Goal: Find contact information: Find contact information

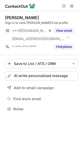
scroll to position [106, 81]
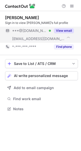
click at [58, 30] on button "View email" at bounding box center [64, 30] width 20 height 5
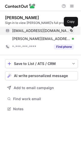
click at [72, 30] on span at bounding box center [71, 31] width 4 height 4
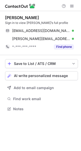
scroll to position [106, 81]
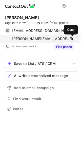
click at [70, 39] on span at bounding box center [71, 39] width 4 height 4
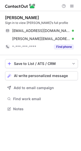
scroll to position [106, 81]
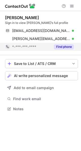
click at [69, 45] on button "Find phone" at bounding box center [64, 46] width 20 height 5
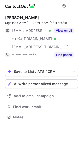
scroll to position [114, 81]
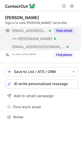
click at [69, 30] on button "View email" at bounding box center [64, 30] width 20 height 5
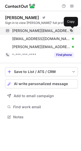
click at [71, 31] on span at bounding box center [71, 31] width 4 height 4
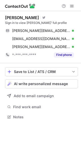
scroll to position [114, 81]
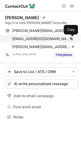
click at [72, 40] on span at bounding box center [71, 39] width 4 height 4
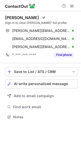
scroll to position [114, 81]
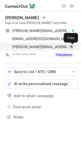
click at [71, 47] on span at bounding box center [71, 47] width 4 height 4
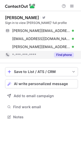
click at [63, 57] on div "Find phone" at bounding box center [62, 55] width 23 height 8
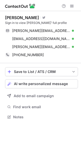
scroll to position [114, 81]
